Goal: Information Seeking & Learning: Learn about a topic

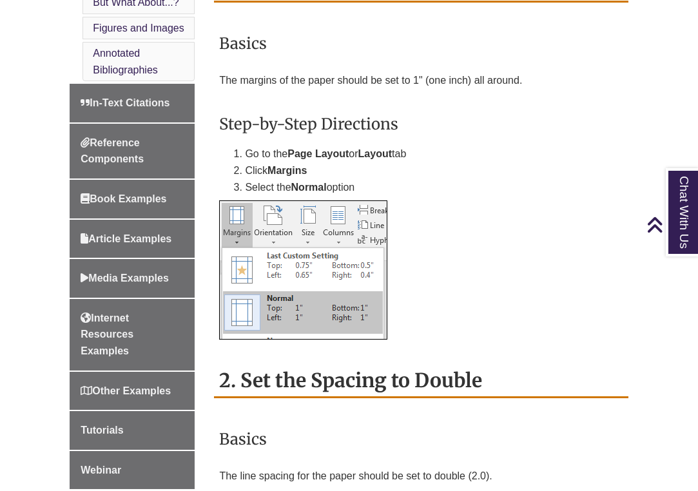
scroll to position [852, 0]
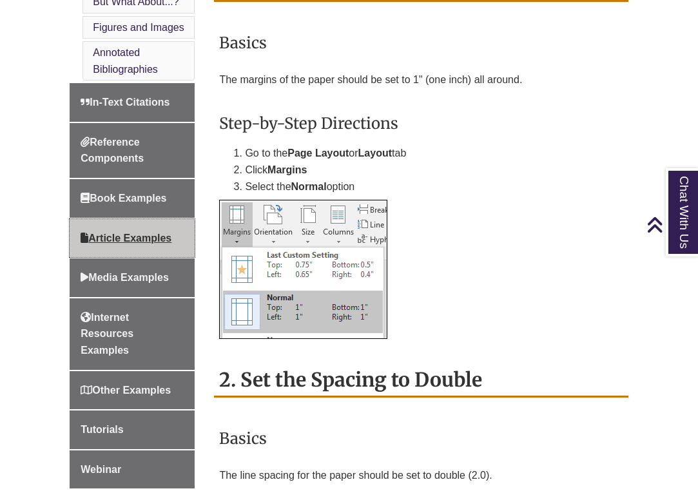
click at [126, 233] on span "Article Examples" at bounding box center [126, 238] width 91 height 11
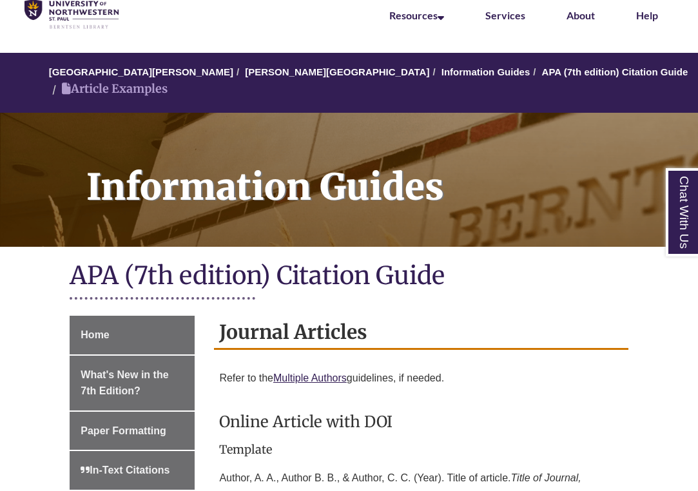
scroll to position [65, 0]
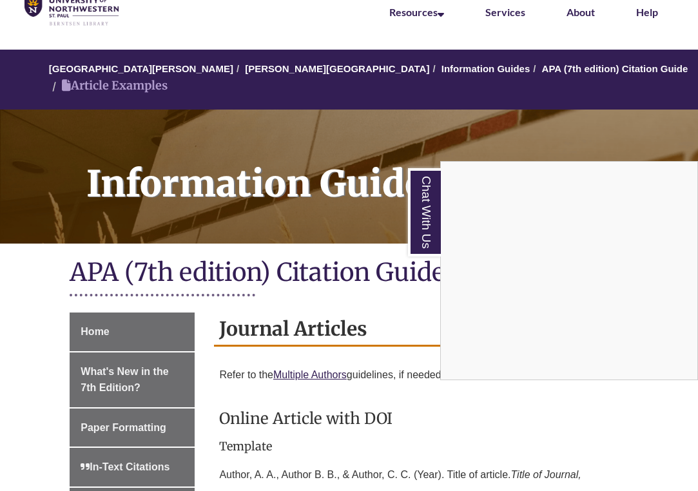
click at [413, 220] on link "Chat With Us" at bounding box center [424, 212] width 33 height 88
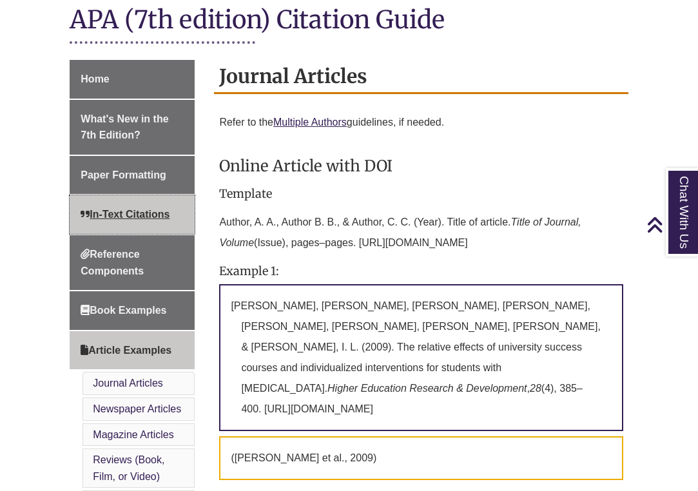
scroll to position [314, 0]
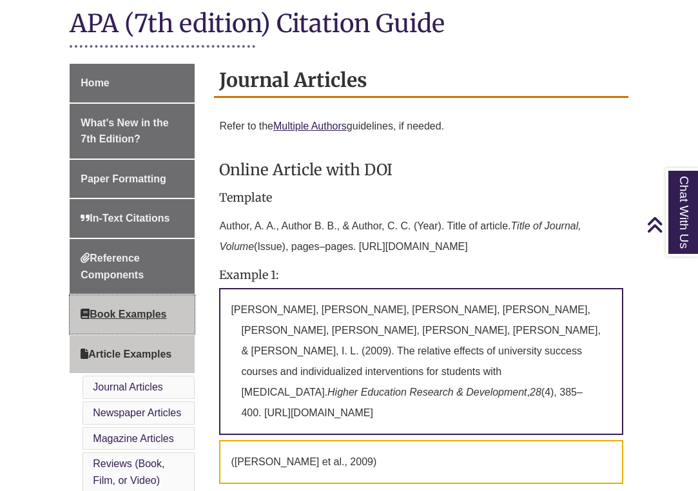
click at [133, 295] on link "Book Examples" at bounding box center [132, 314] width 125 height 39
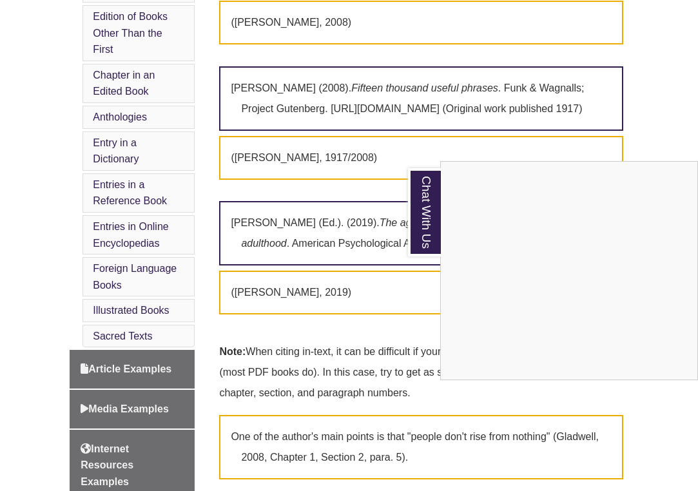
scroll to position [694, 0]
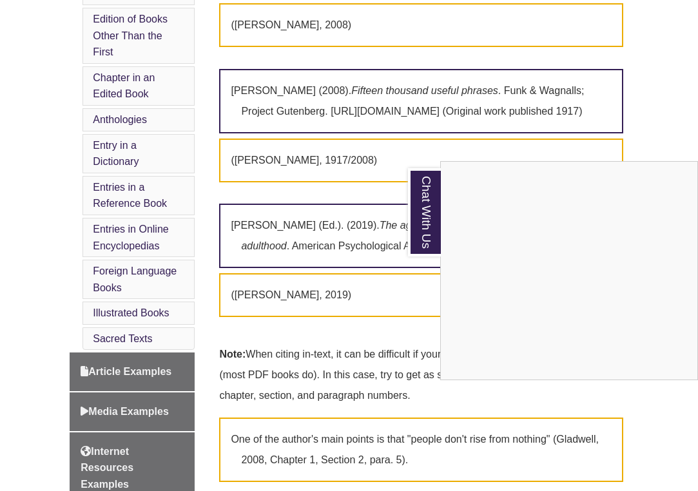
click at [114, 343] on div "Chat With Us" at bounding box center [349, 245] width 698 height 491
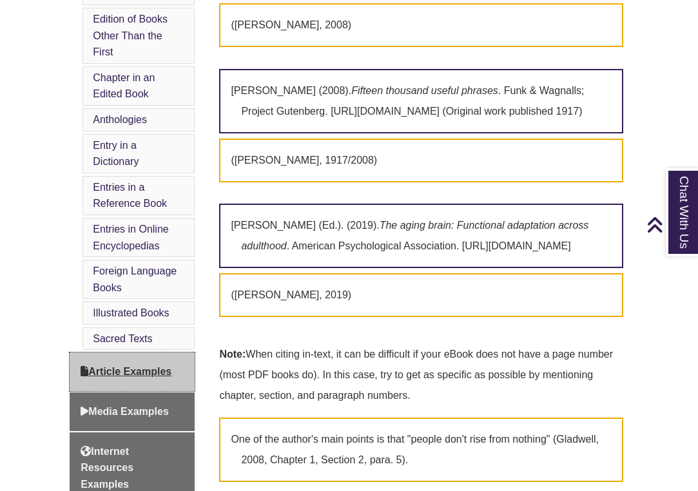
click at [117, 366] on span "Article Examples" at bounding box center [126, 371] width 91 height 11
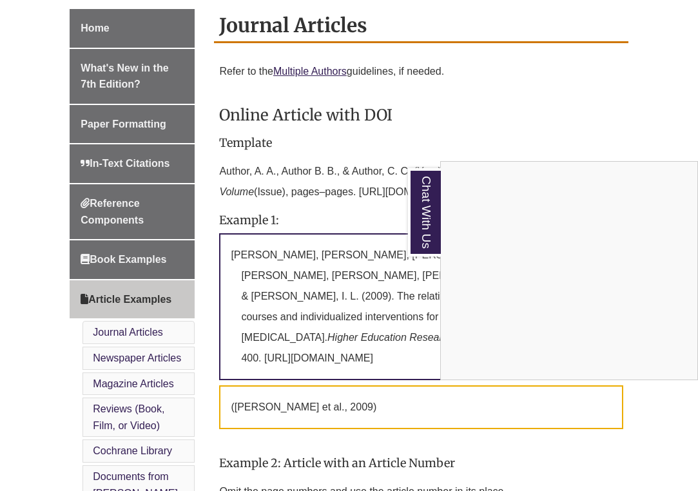
scroll to position [373, 0]
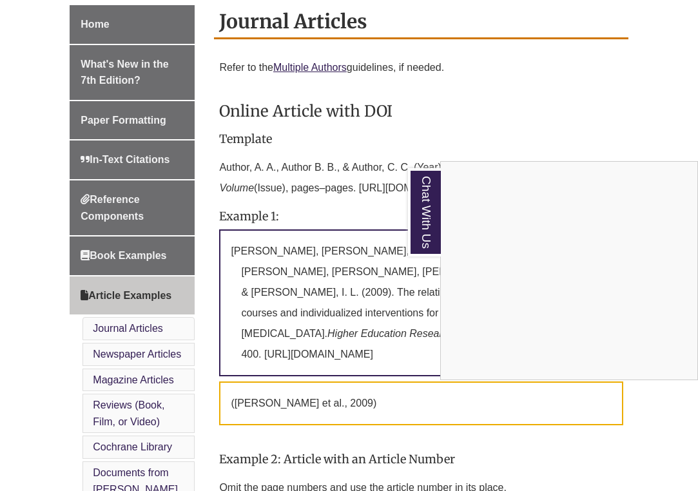
click at [422, 224] on link "Chat With Us" at bounding box center [424, 212] width 33 height 88
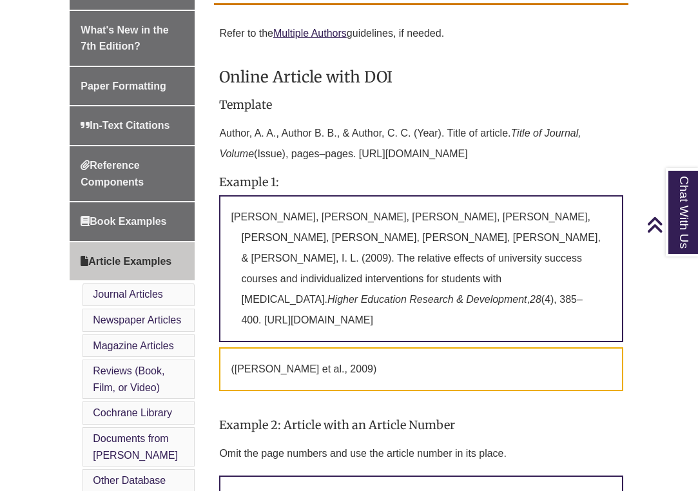
scroll to position [246, 0]
